Goal: Task Accomplishment & Management: Use online tool/utility

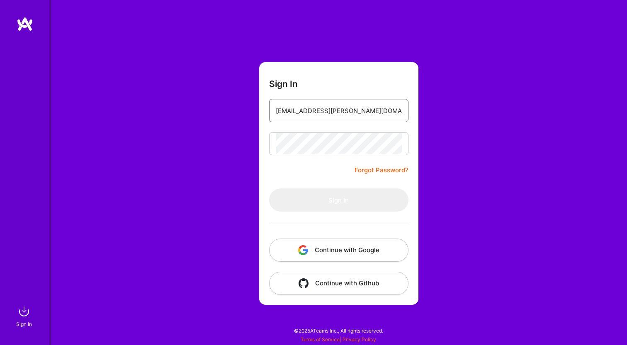
type input "[EMAIL_ADDRESS][PERSON_NAME][DOMAIN_NAME]"
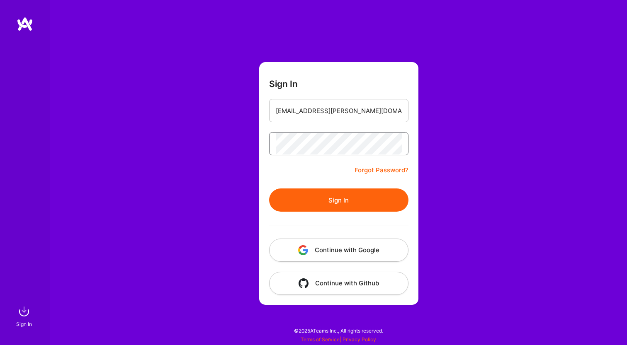
click at [338, 200] on button "Sign In" at bounding box center [338, 200] width 139 height 23
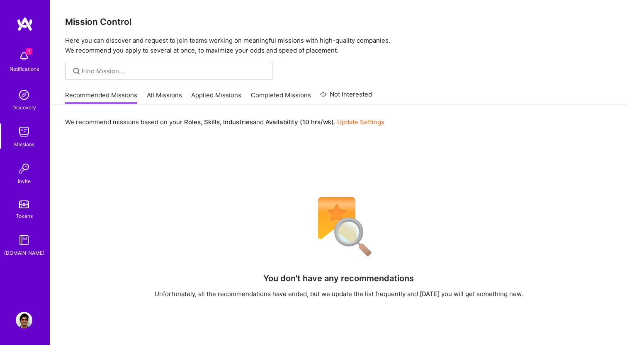
click at [164, 97] on link "All Missions" at bounding box center [164, 98] width 35 height 14
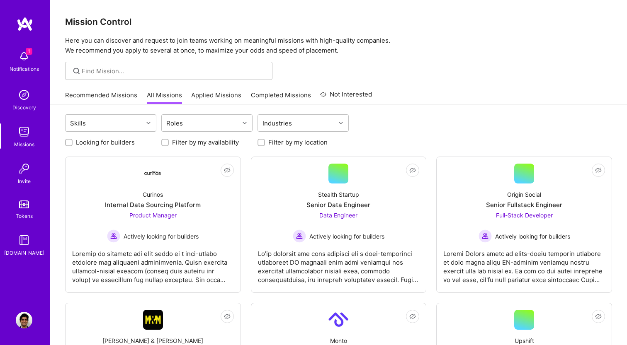
click at [183, 143] on label "Filter by my availability" at bounding box center [205, 142] width 67 height 9
click at [169, 143] on input "Filter by my availability" at bounding box center [166, 143] width 6 height 6
checkbox input "true"
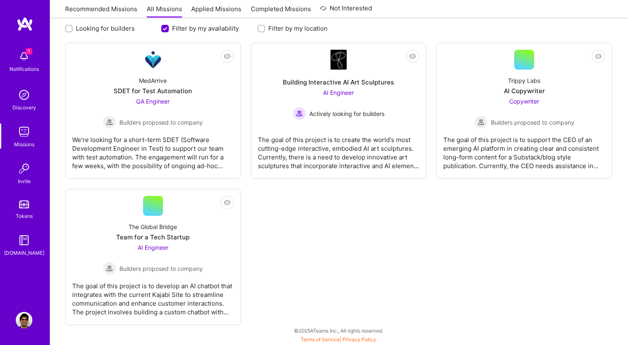
scroll to position [114, 0]
click at [211, 273] on div "The Global Bridge Team for a Tech Startup AI Engineer Builders proposed to comp…" at bounding box center [153, 245] width 162 height 59
